Goal: Entertainment & Leisure: Consume media (video, audio)

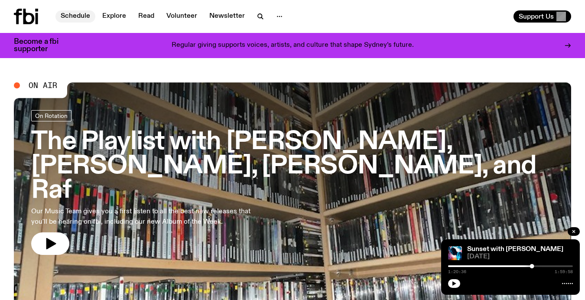
click at [79, 15] on link "Schedule" at bounding box center [76, 16] width 40 height 12
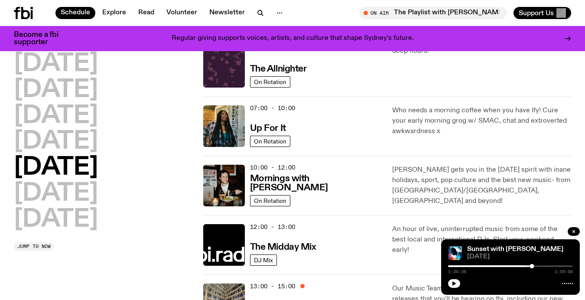
scroll to position [46, 0]
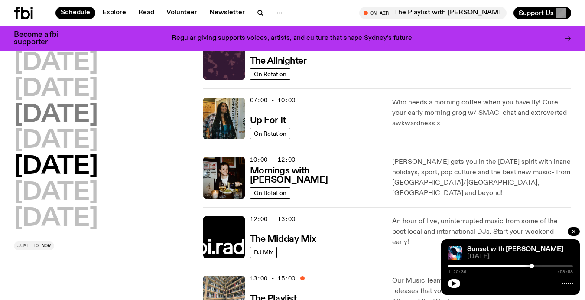
click at [56, 114] on h2 "[DATE]" at bounding box center [56, 115] width 84 height 24
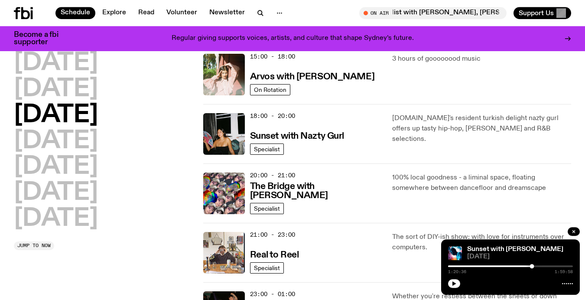
scroll to position [329, 0]
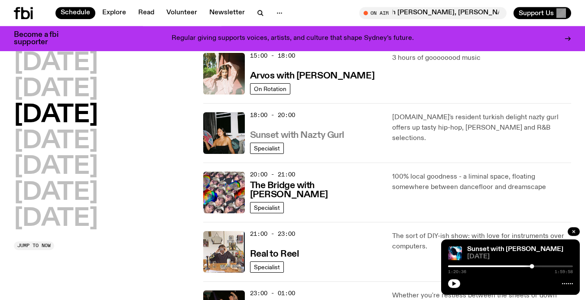
click at [296, 138] on h3 "Sunset with Nazty Gurl" at bounding box center [297, 135] width 94 height 9
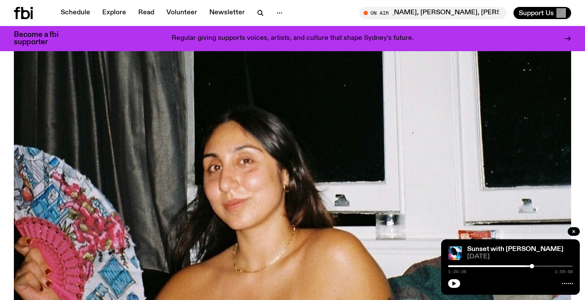
scroll to position [93, 0]
click at [164, 147] on img at bounding box center [293, 187] width 558 height 314
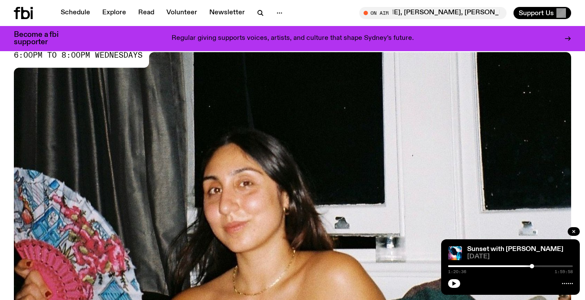
scroll to position [0, 0]
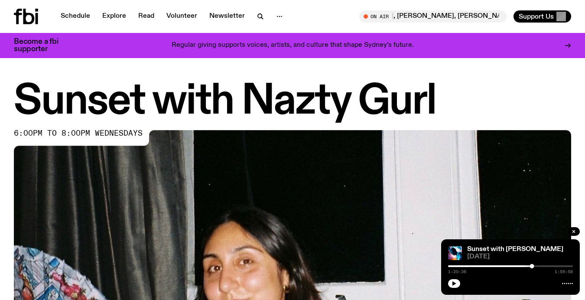
click at [138, 118] on h1 "Sunset with Nazty Gurl" at bounding box center [293, 101] width 558 height 39
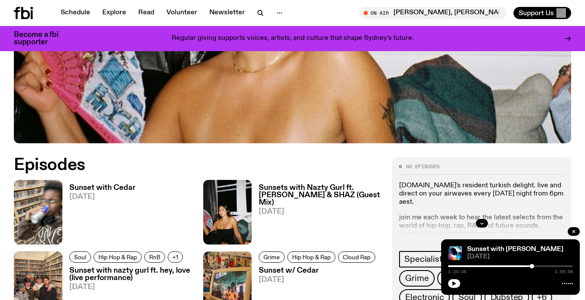
scroll to position [312, 0]
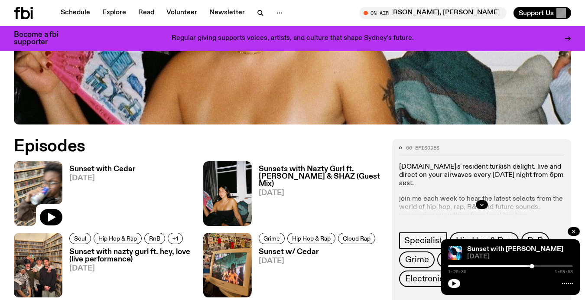
click at [41, 183] on img at bounding box center [38, 193] width 49 height 65
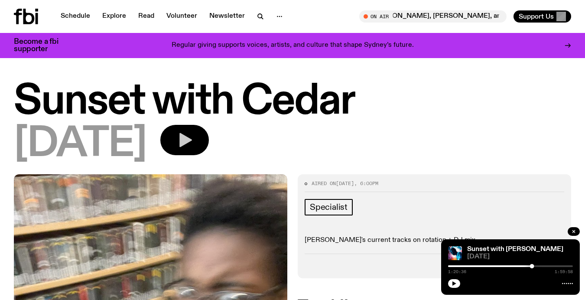
click at [192, 141] on icon "button" at bounding box center [186, 140] width 13 height 14
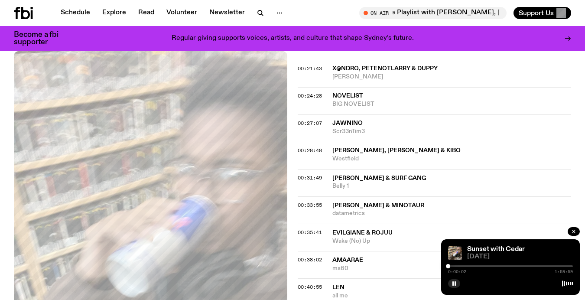
scroll to position [417, 0]
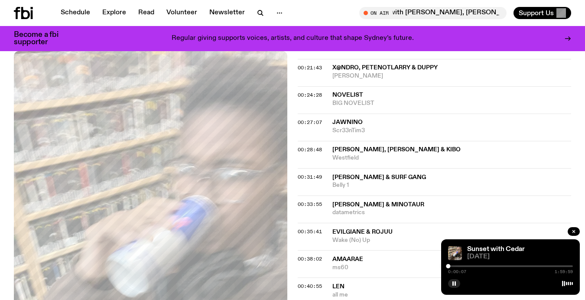
click at [455, 266] on div at bounding box center [510, 266] width 125 height 2
click at [417, 223] on div "00:33:55 [PERSON_NAME] & Minotaur datametrics" at bounding box center [435, 236] width 274 height 27
click at [392, 206] on span "[PERSON_NAME] & Minotaur" at bounding box center [379, 205] width 92 height 6
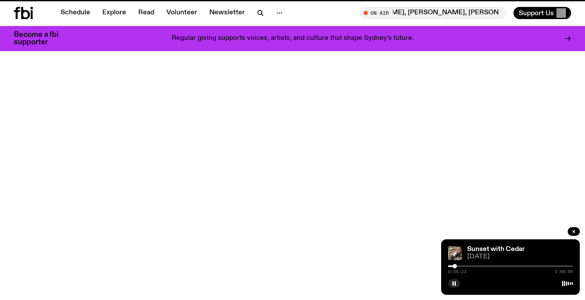
scroll to position [312, 0]
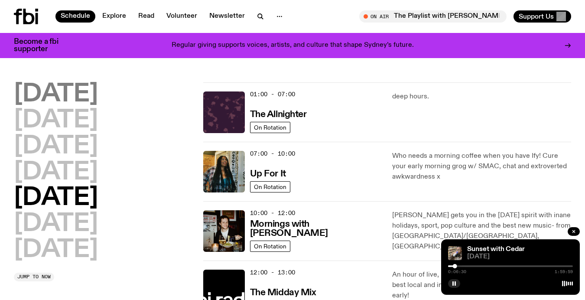
click at [42, 100] on h2 "[DATE]" at bounding box center [56, 94] width 84 height 24
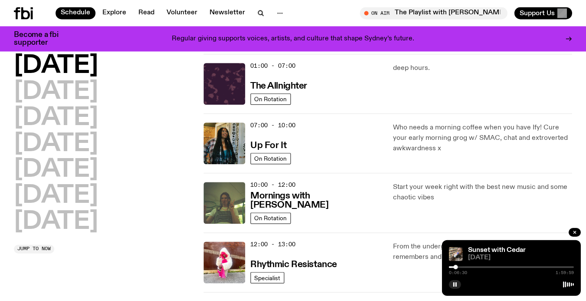
scroll to position [24, 0]
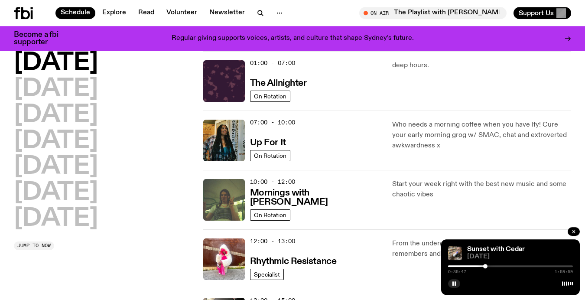
click at [490, 266] on div at bounding box center [510, 266] width 125 height 2
click at [495, 265] on div "0:40:32 1:59:59" at bounding box center [510, 269] width 125 height 10
click at [497, 267] on div at bounding box center [510, 266] width 125 height 2
